Goal: Information Seeking & Learning: Check status

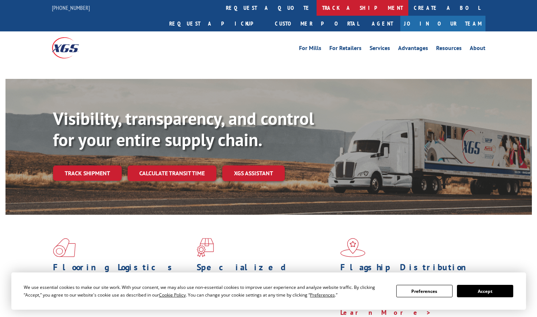
drag, startPoint x: 236, startPoint y: 6, endPoint x: 237, endPoint y: 11, distance: 4.8
click at [317, 6] on link "track a shipment" at bounding box center [363, 8] width 92 height 16
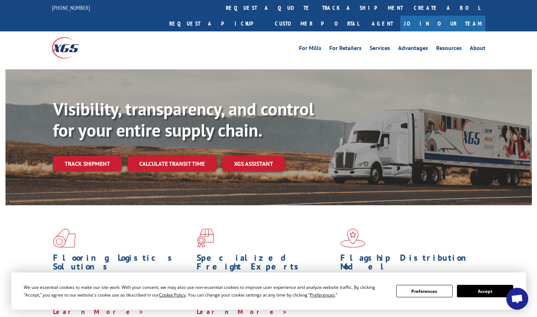
click at [98, 158] on div "Visibility, transparency, and control for your entire supply chain. Track shipm…" at bounding box center [292, 150] width 479 height 102
click at [79, 156] on link "Track shipment" at bounding box center [87, 163] width 69 height 15
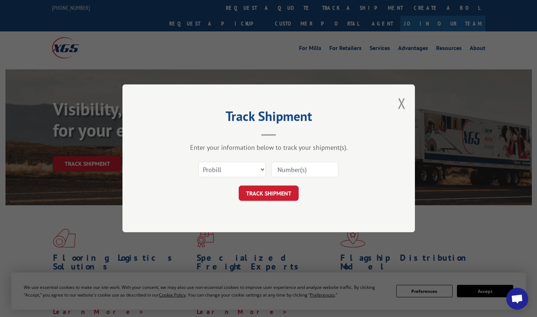
click at [310, 171] on input at bounding box center [304, 169] width 67 height 15
paste input "17496492"
type input "17496492"
click at [277, 193] on button "TRACK SHIPMENT" at bounding box center [269, 193] width 60 height 15
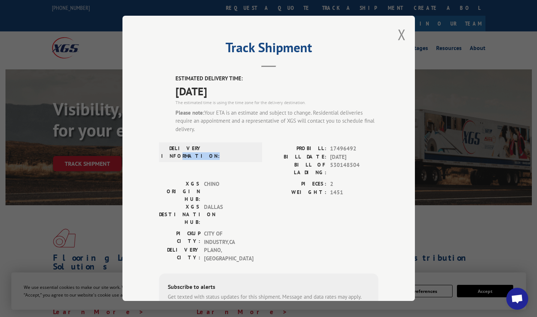
drag, startPoint x: 176, startPoint y: 155, endPoint x: 200, endPoint y: 157, distance: 23.8
click at [200, 157] on label "DELIVERY INFORMATION:" at bounding box center [181, 152] width 41 height 15
drag, startPoint x: 200, startPoint y: 157, endPoint x: 167, endPoint y: 155, distance: 32.2
click at [167, 155] on label "DELIVERY INFORMATION:" at bounding box center [181, 152] width 41 height 15
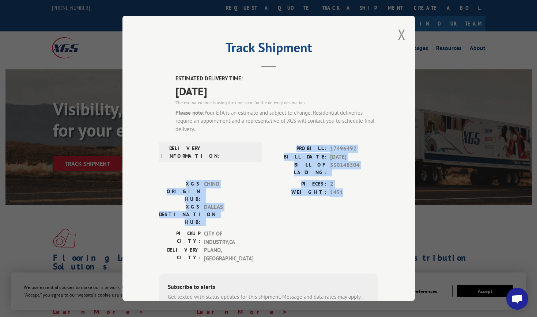
drag, startPoint x: 301, startPoint y: 147, endPoint x: 339, endPoint y: 197, distance: 63.3
click at [339, 197] on div "ESTIMATED DELIVERY TIME: [DATE] The estimated time is using the time zone for t…" at bounding box center [268, 224] width 219 height 299
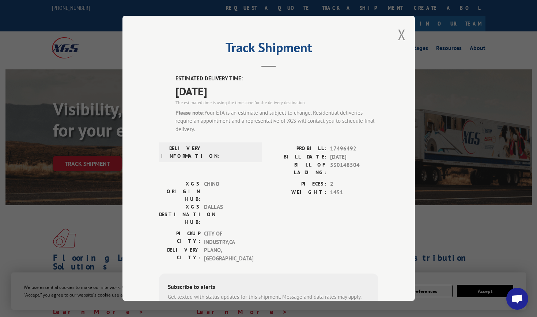
drag, startPoint x: 339, startPoint y: 197, endPoint x: 241, endPoint y: 154, distance: 107.1
click at [241, 154] on span at bounding box center [230, 152] width 49 height 15
drag, startPoint x: 301, startPoint y: 157, endPoint x: 360, endPoint y: 171, distance: 60.8
click at [360, 171] on div "PROBILL: 17496492 BILL DATE: [DATE] BILL OF LADING: 530148504" at bounding box center [324, 162] width 110 height 35
click at [317, 230] on div "[GEOGRAPHIC_DATA]: CITY OF INDUSTRY , CA [GEOGRAPHIC_DATA]: [GEOGRAPHIC_DATA] ,…" at bounding box center [268, 248] width 219 height 37
